Goal: Learn about a topic

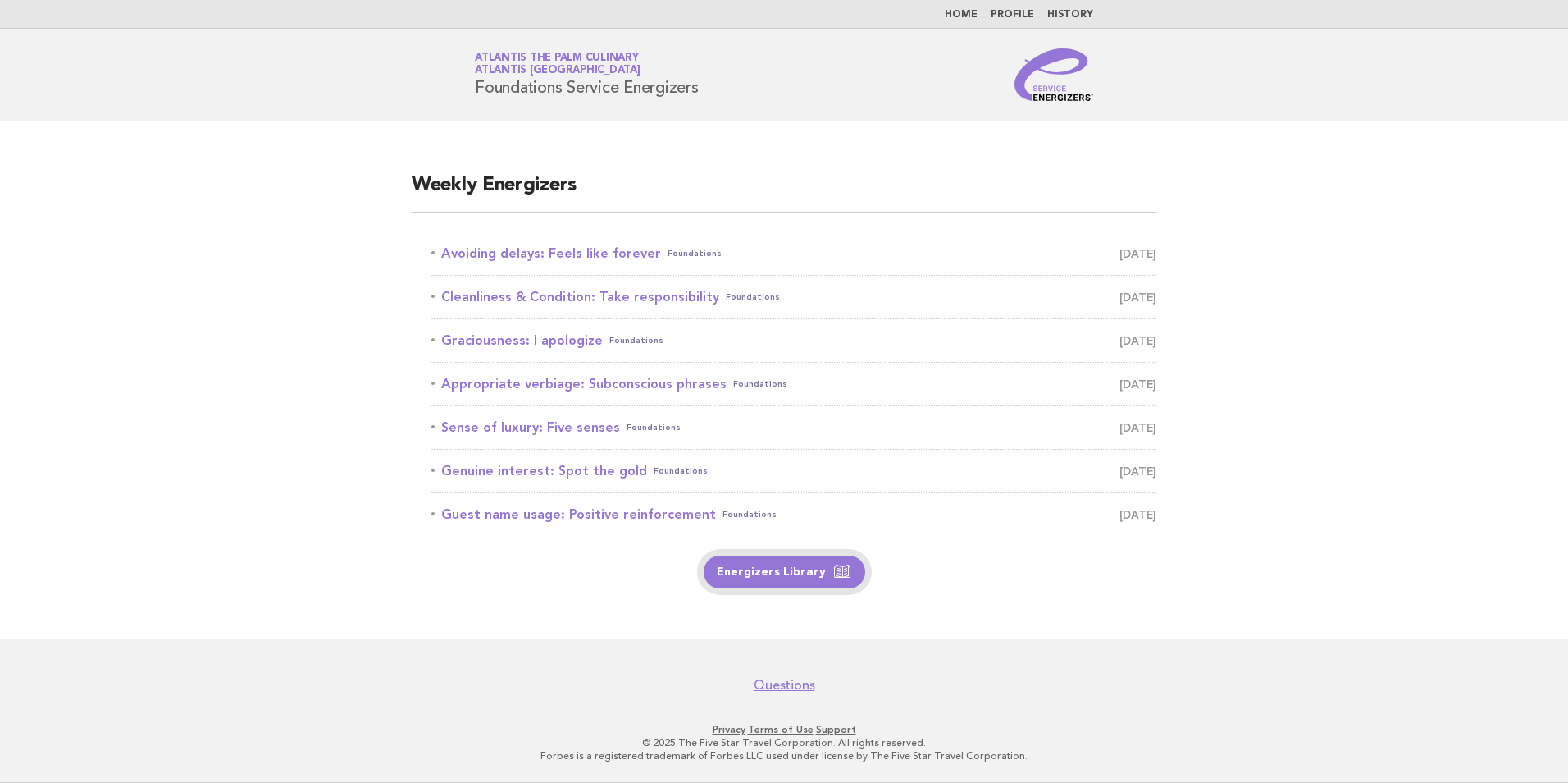
click at [763, 565] on link "Energizers Library" at bounding box center [784, 572] width 162 height 33
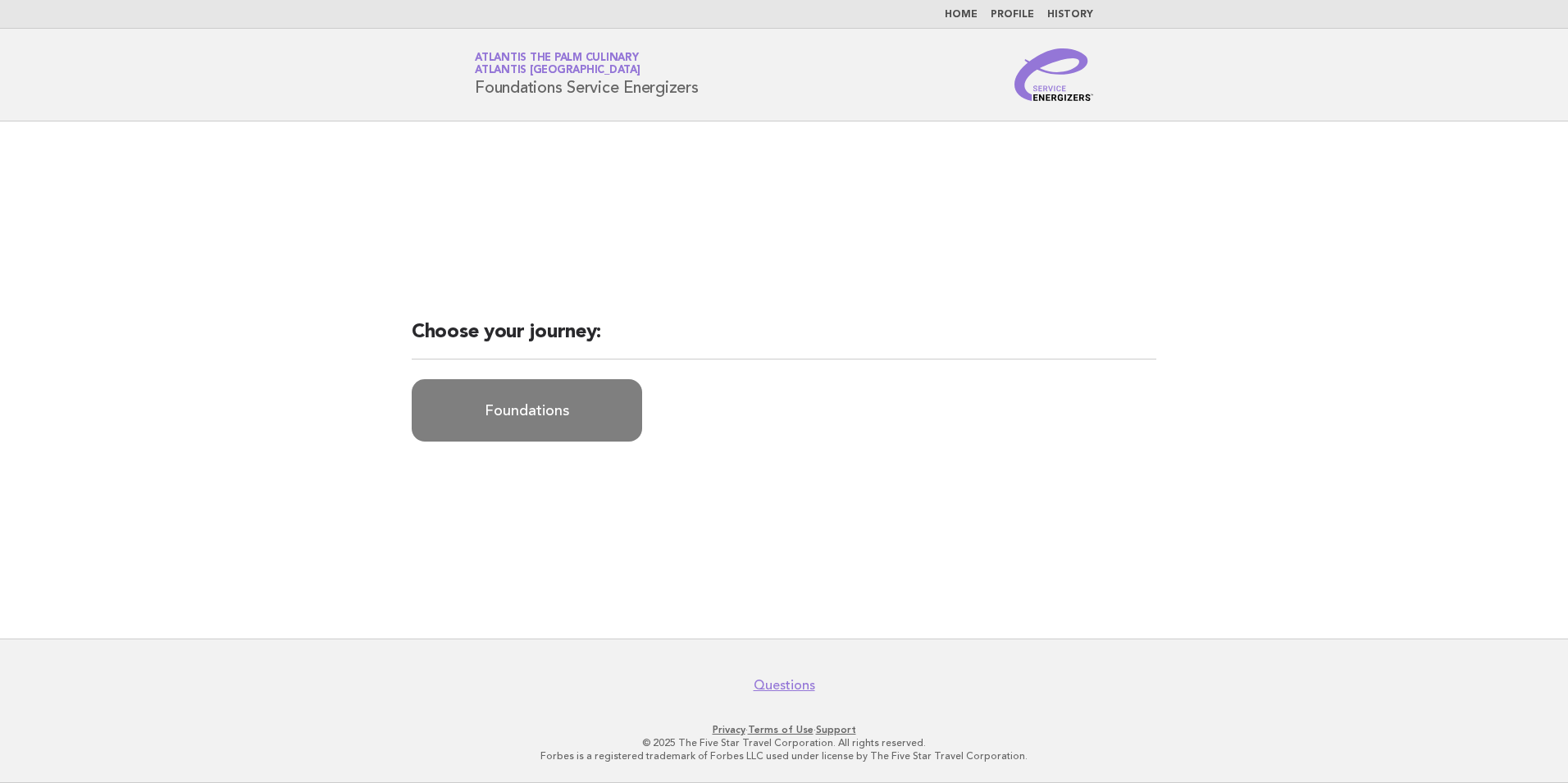
click at [562, 414] on link "Foundations" at bounding box center [527, 409] width 231 height 62
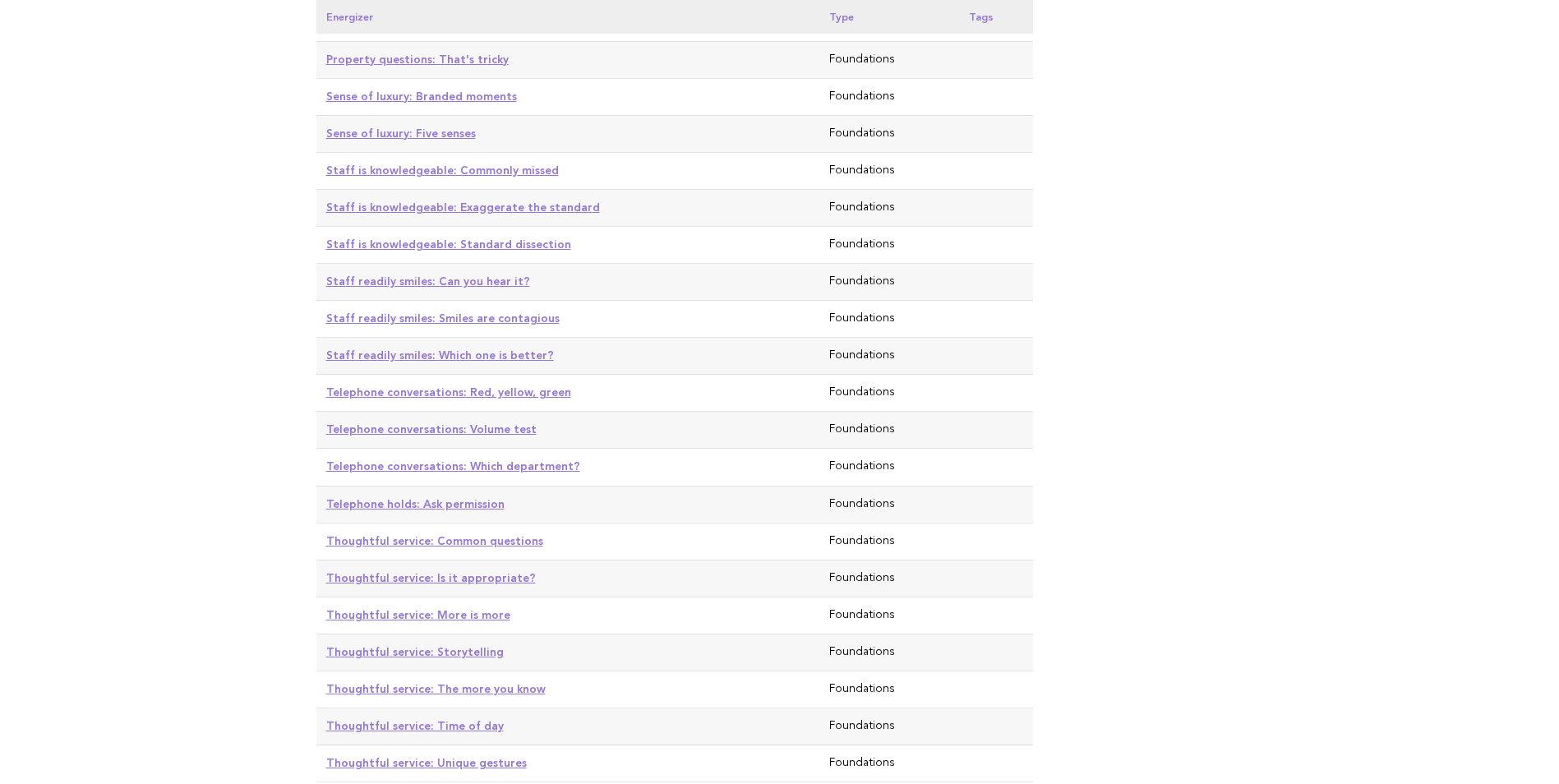
scroll to position [3916, 0]
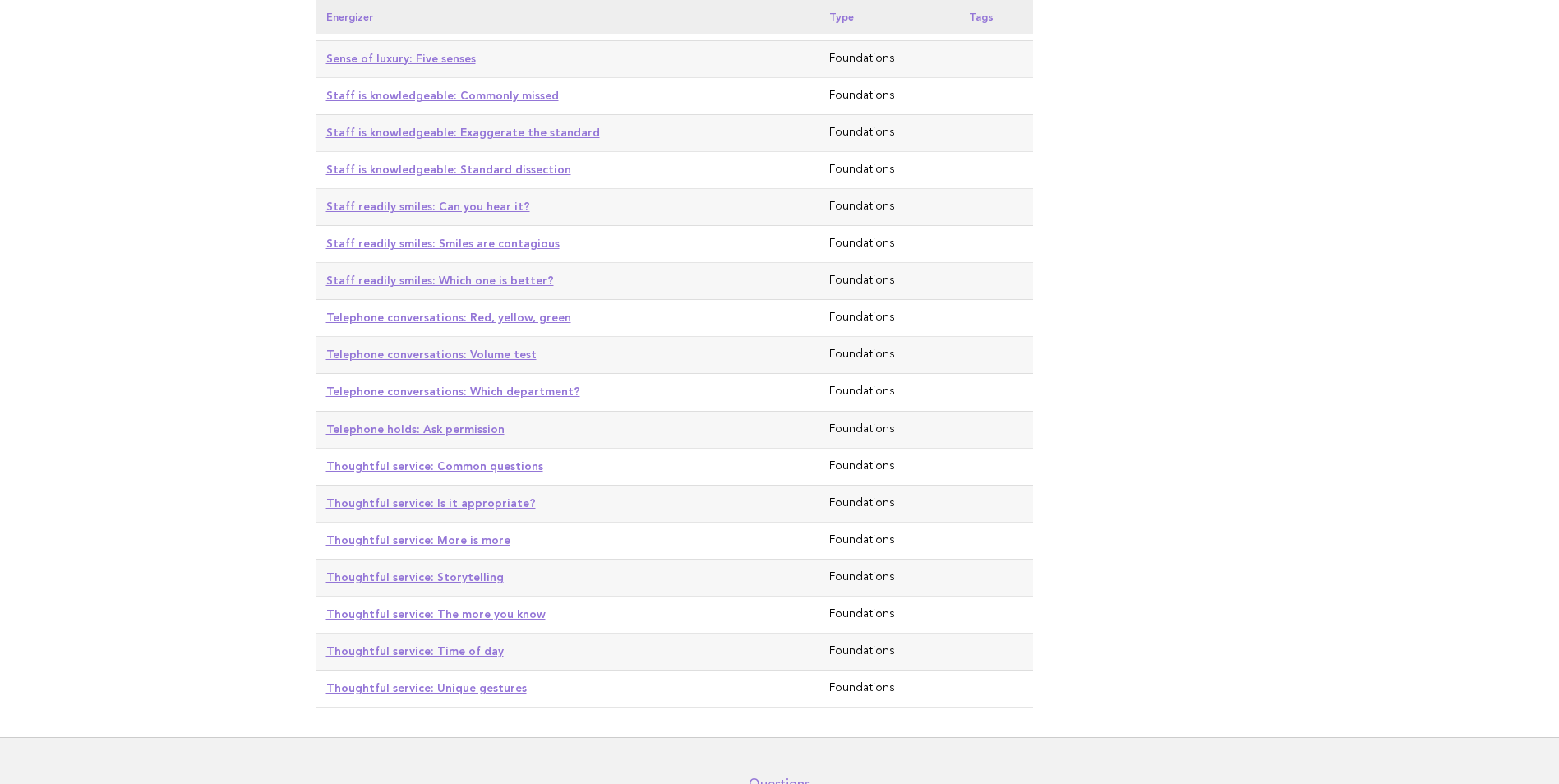
click at [748, 777] on ul "Questions" at bounding box center [779, 784] width 78 height 14
click at [767, 776] on link "Questions" at bounding box center [779, 784] width 62 height 16
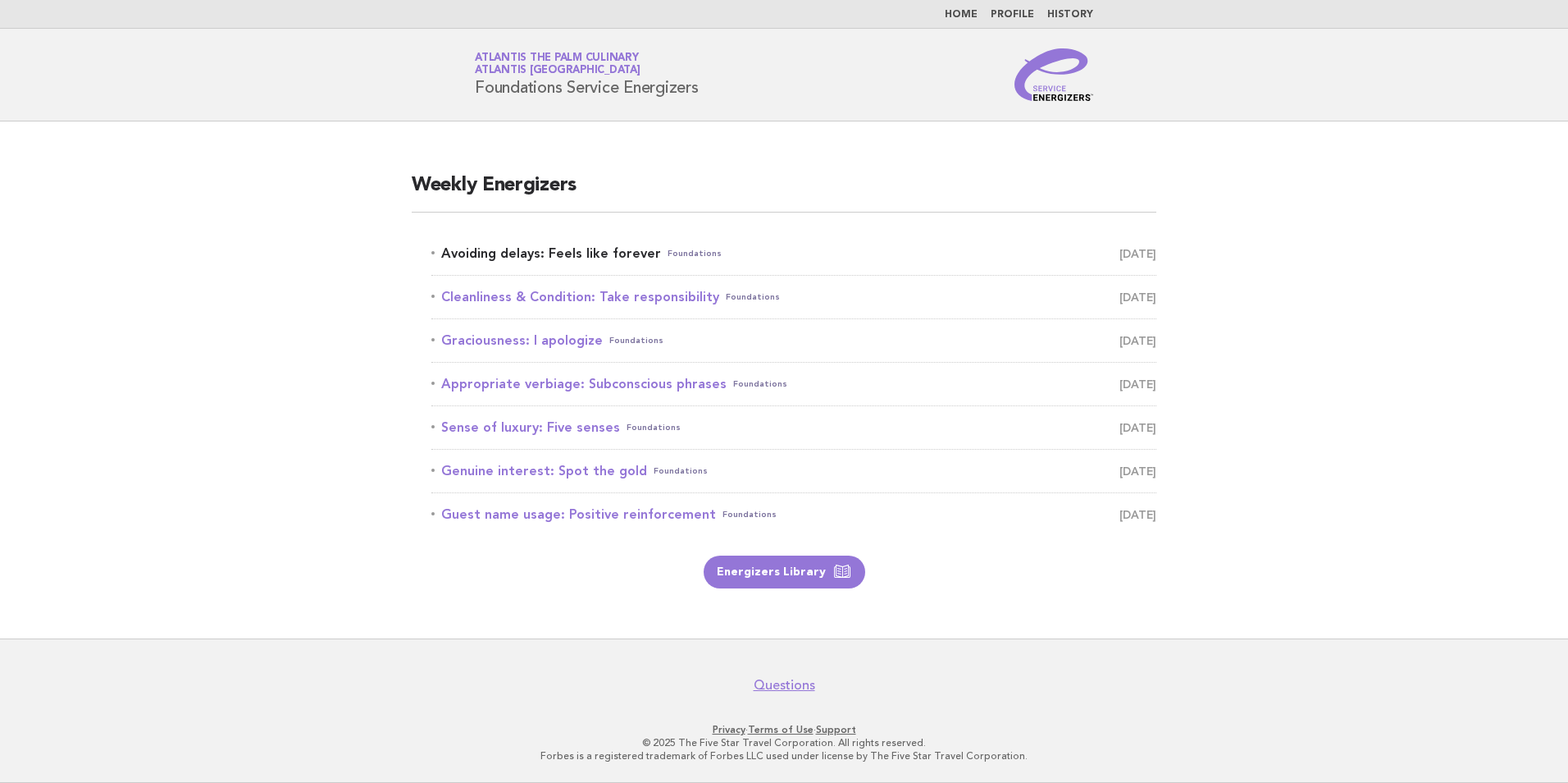
click at [1119, 255] on span "September 7" at bounding box center [1137, 254] width 37 height 23
click at [590, 250] on link "Avoiding delays: Feels like forever Foundations September 7" at bounding box center [794, 254] width 725 height 23
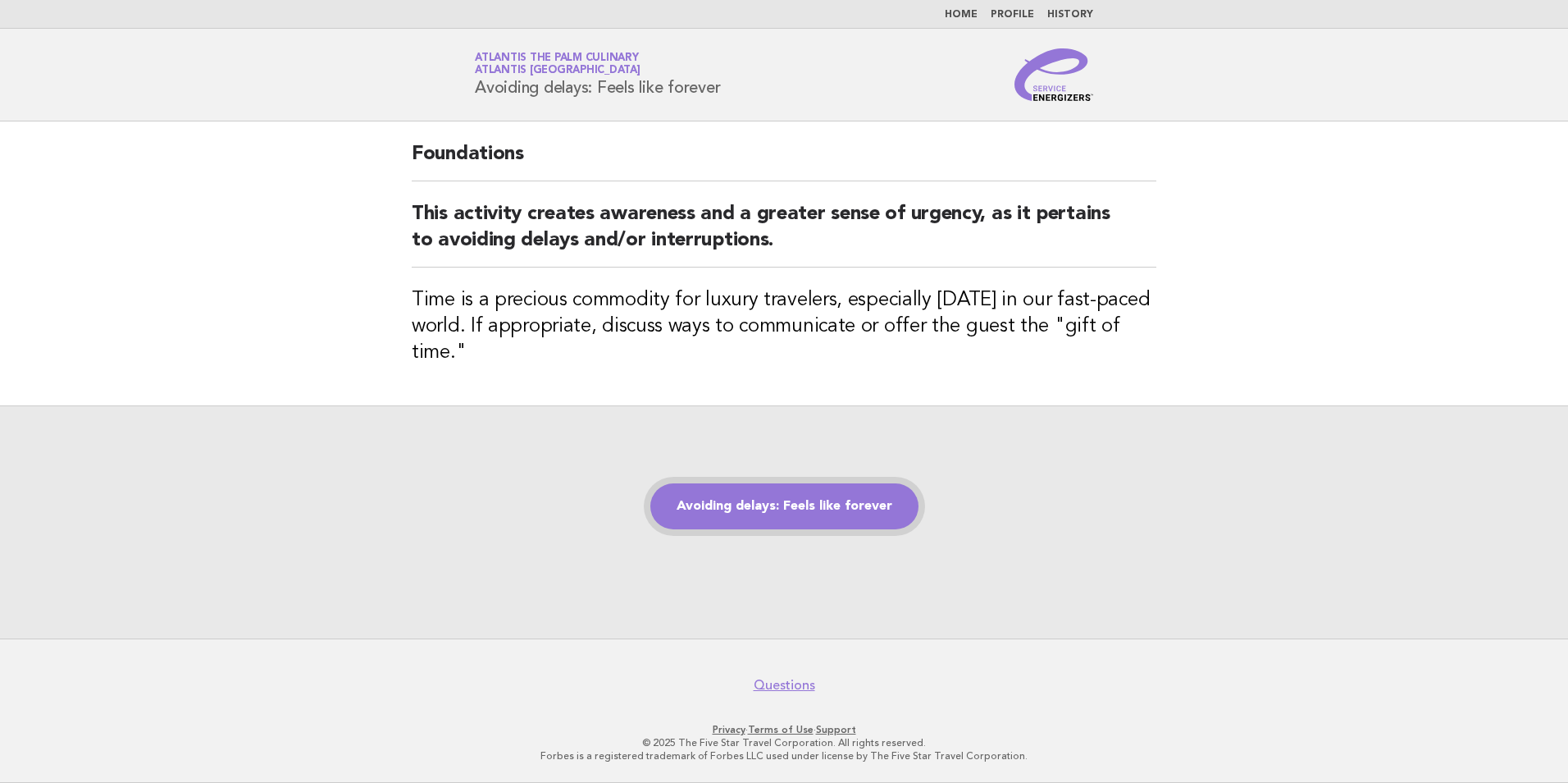
click at [822, 509] on link "Avoiding delays: Feels like forever" at bounding box center [784, 506] width 268 height 46
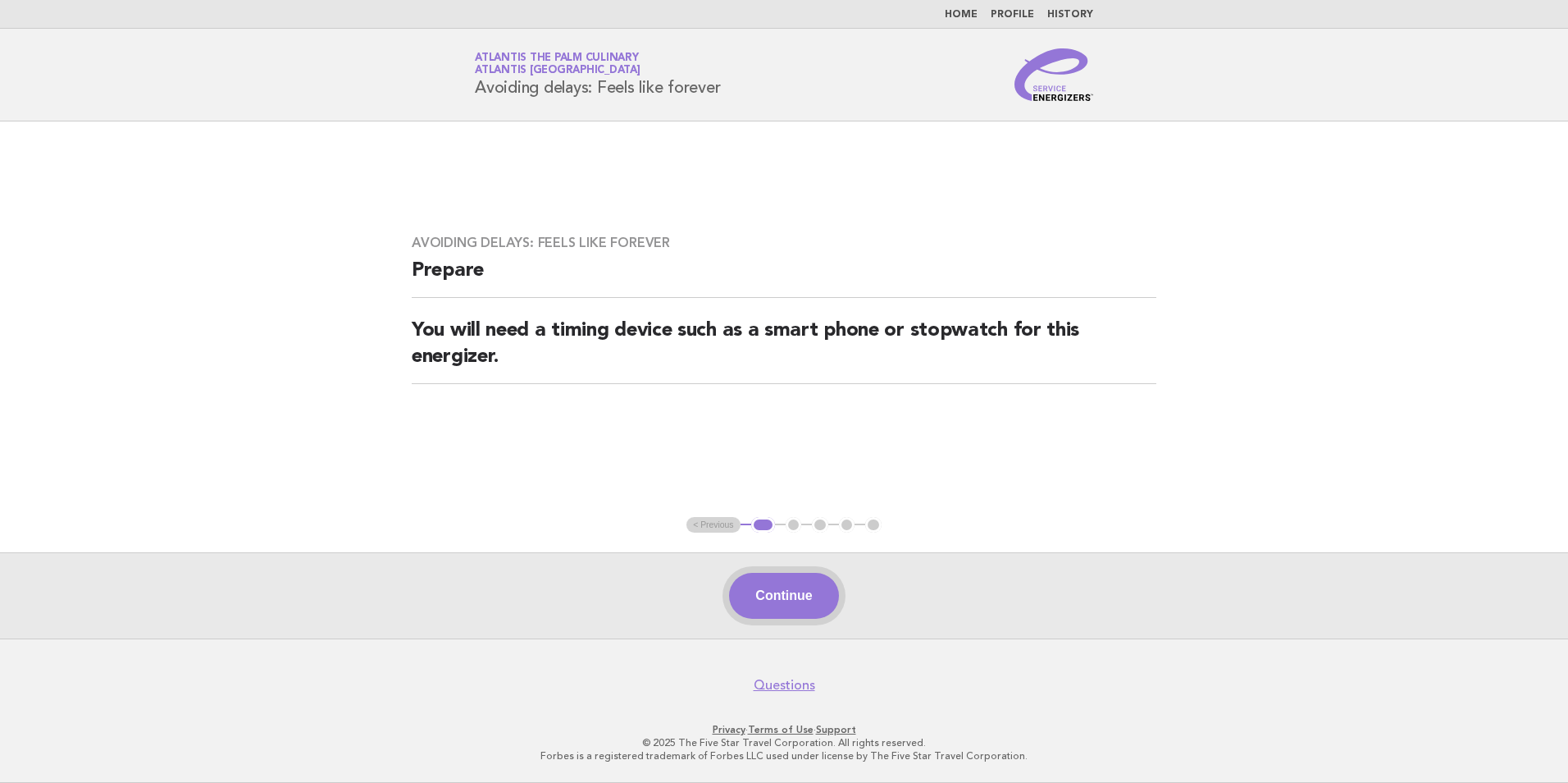
click at [783, 594] on button "Continue" at bounding box center [784, 595] width 109 height 46
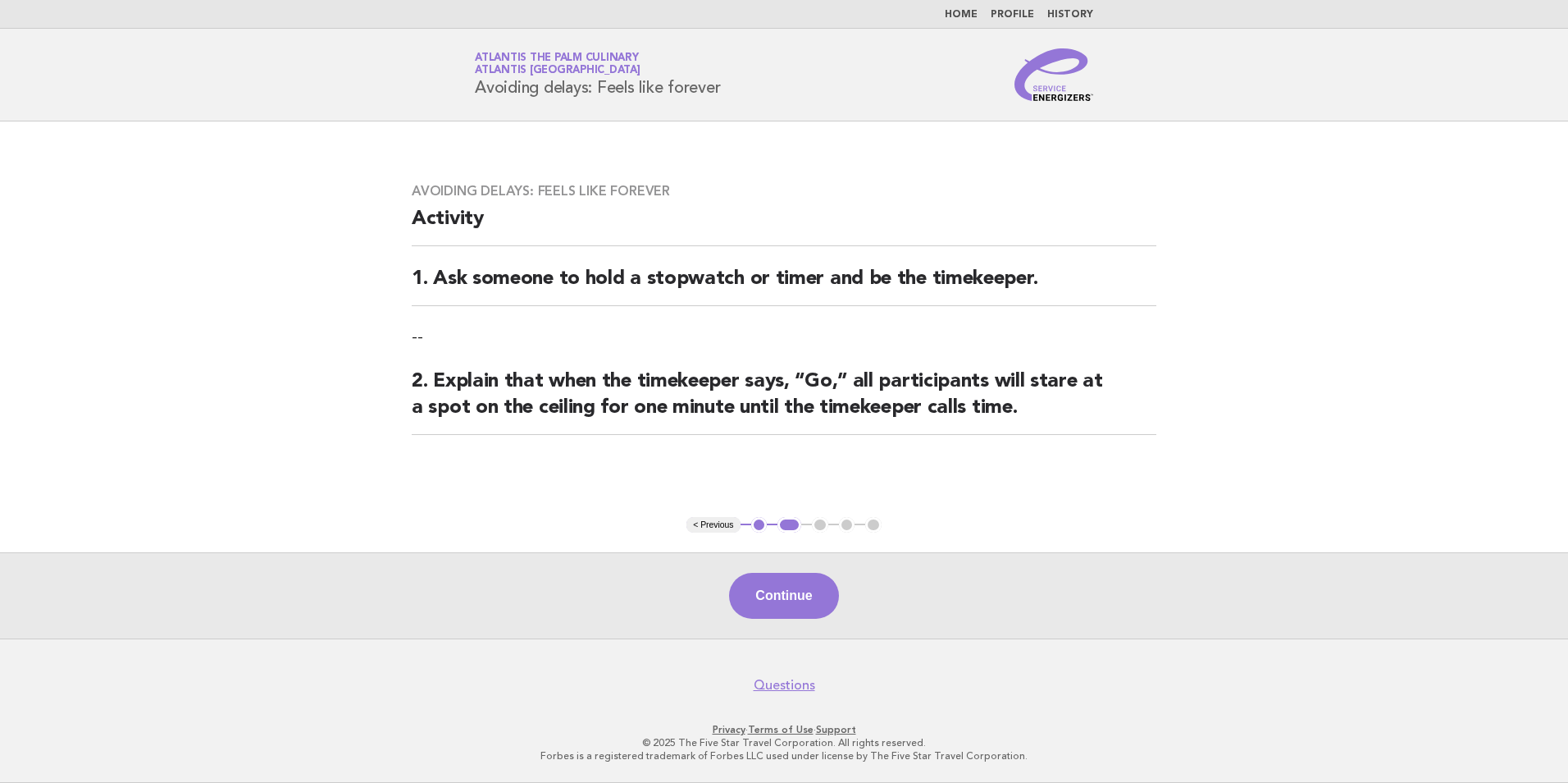
click at [789, 586] on button "Continue" at bounding box center [784, 595] width 109 height 46
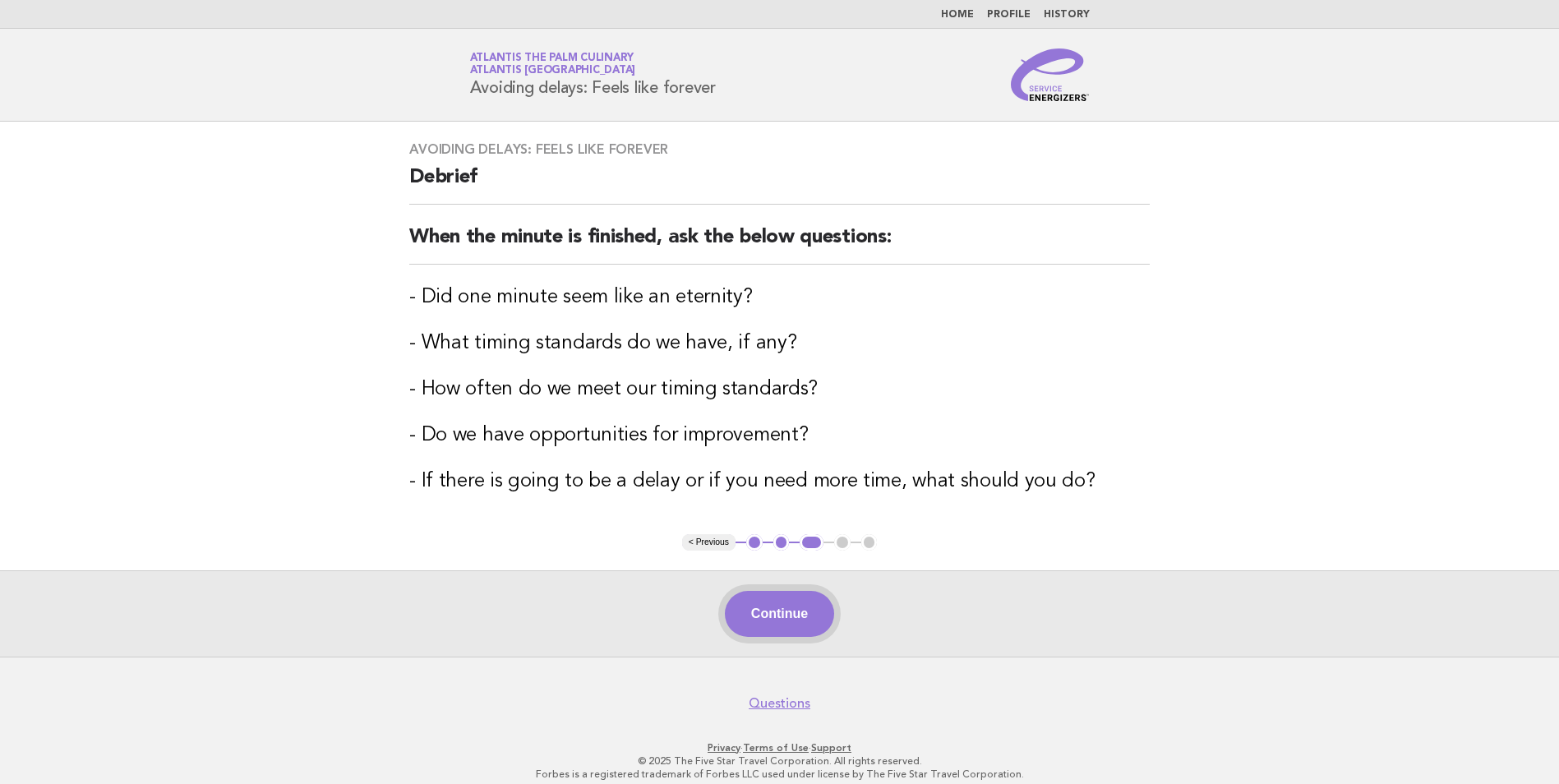
click at [803, 619] on button "Continue" at bounding box center [780, 613] width 110 height 46
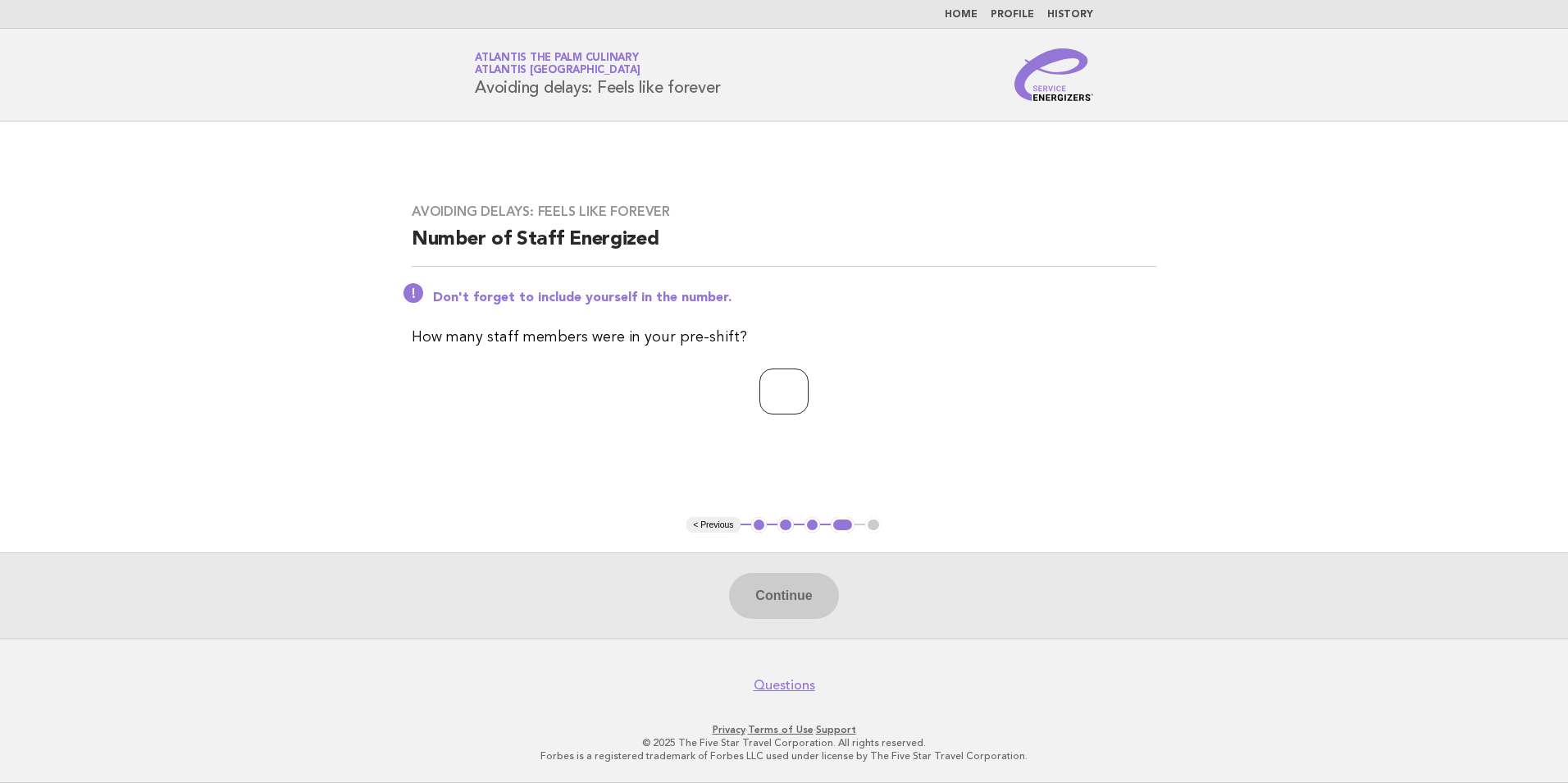
click at [791, 383] on input "number" at bounding box center [784, 391] width 49 height 46
type input "**"
click at [785, 594] on button "Continue" at bounding box center [784, 595] width 109 height 46
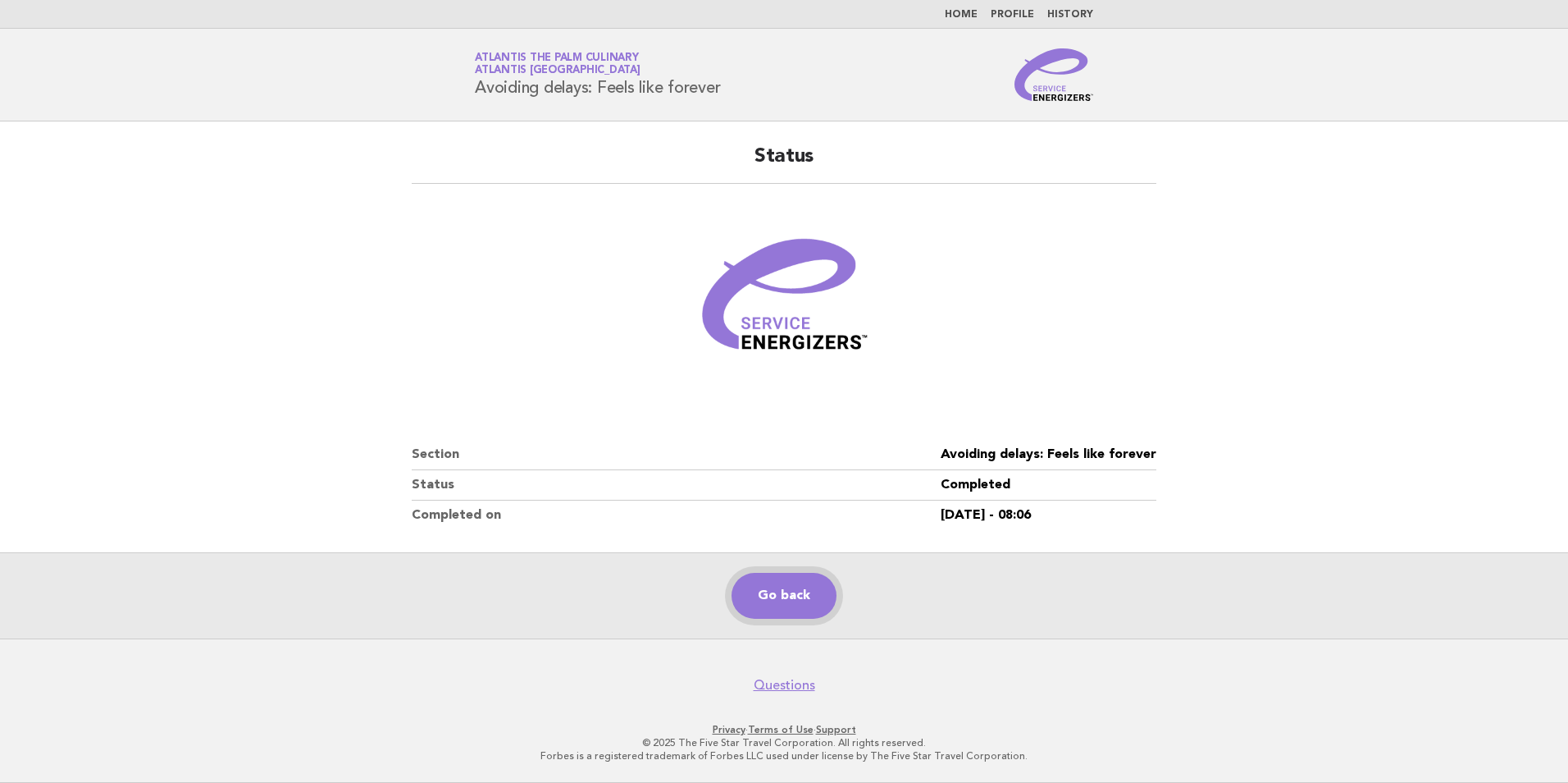
click at [774, 592] on link "Go back" at bounding box center [784, 595] width 105 height 46
